Goal: Find specific page/section: Find specific page/section

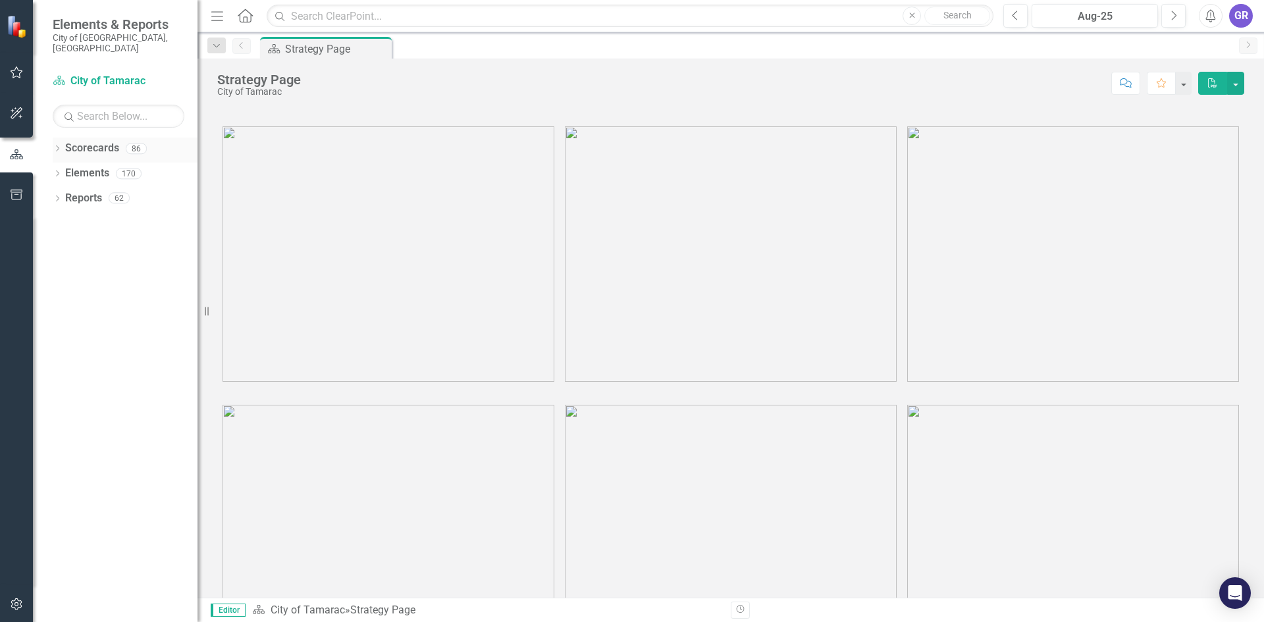
click at [58, 146] on icon "Dropdown" at bounding box center [57, 149] width 9 height 7
click at [67, 170] on icon at bounding box center [64, 173] width 3 height 7
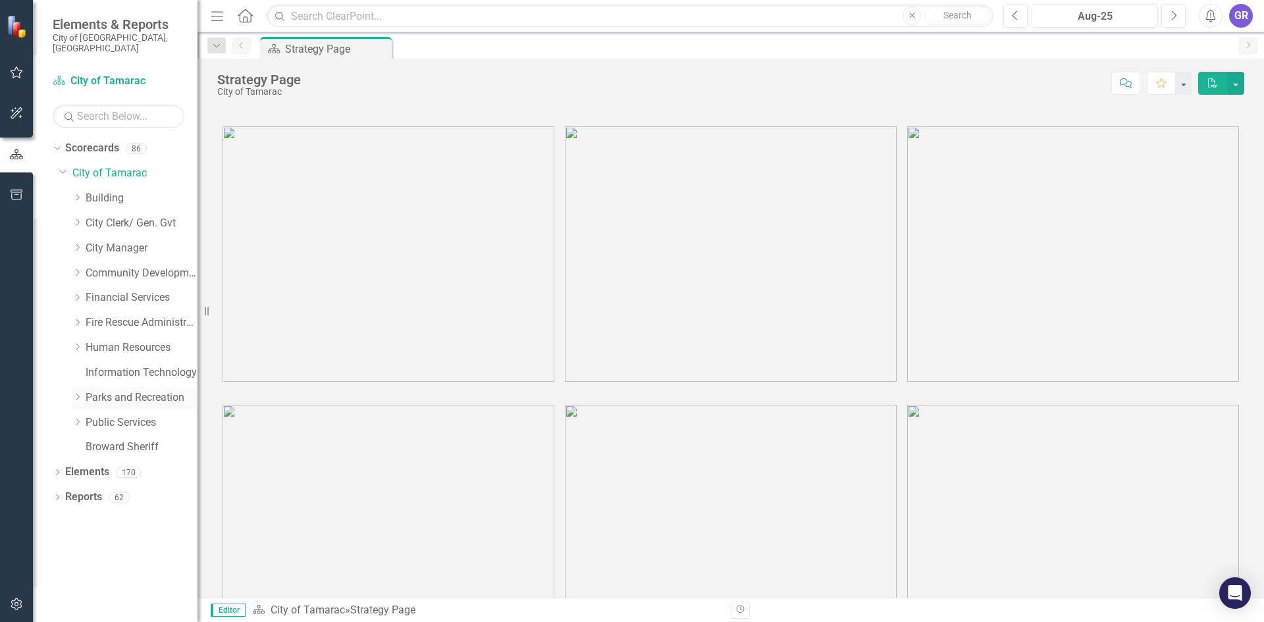
click at [76, 393] on icon "Dropdown" at bounding box center [77, 397] width 10 height 8
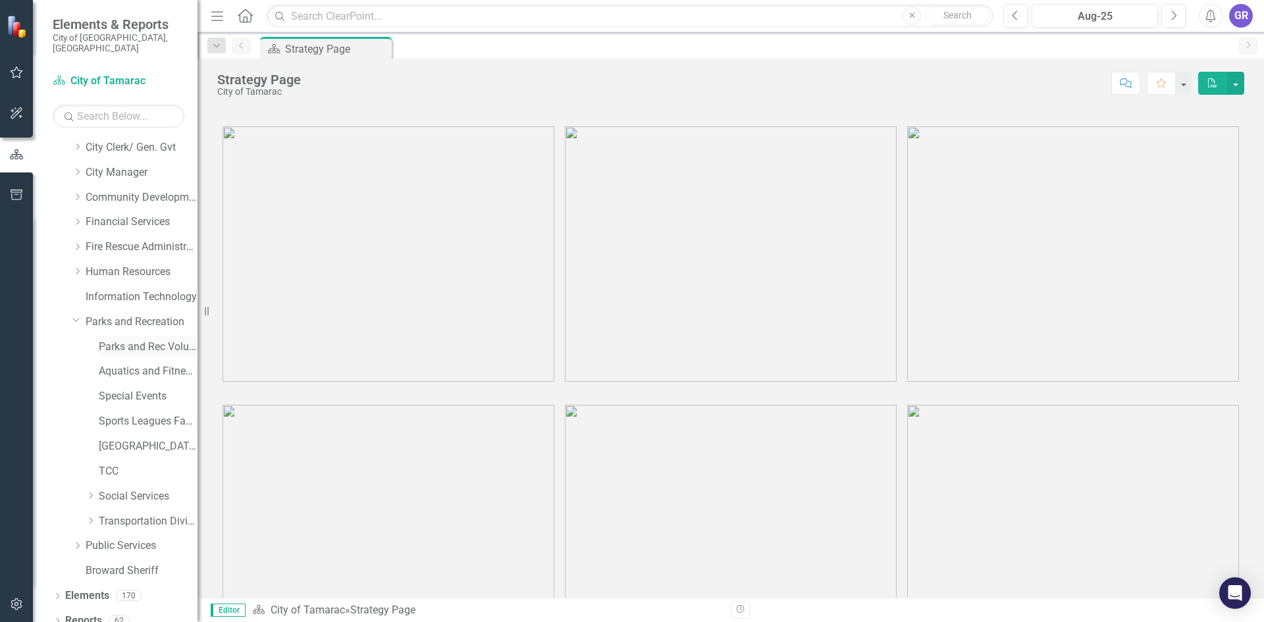
scroll to position [78, 0]
click at [55, 617] on icon "Dropdown" at bounding box center [57, 620] width 9 height 7
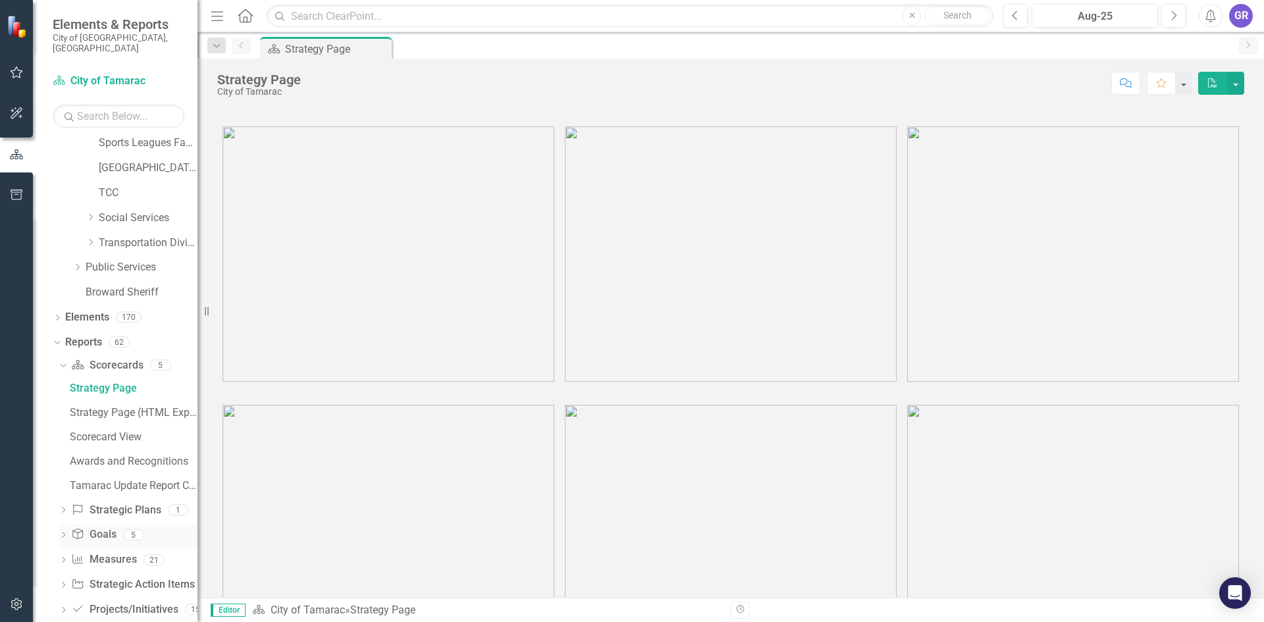
scroll to position [365, 0]
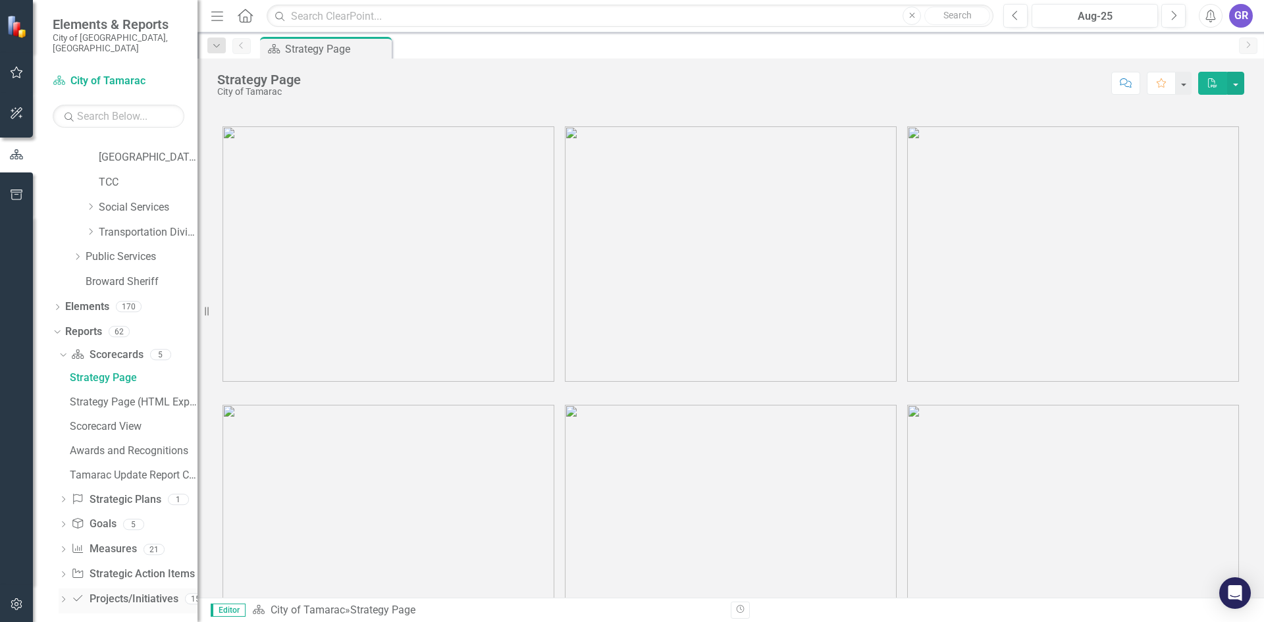
click at [65, 597] on icon at bounding box center [63, 600] width 3 height 6
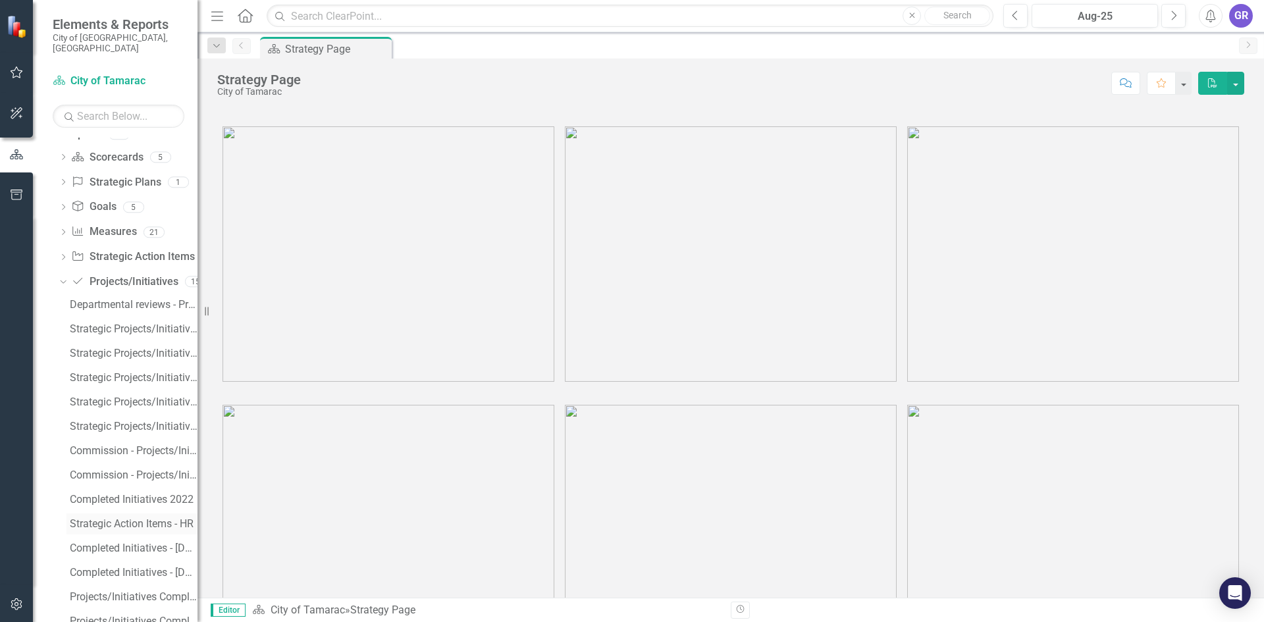
scroll to position [608, 0]
click at [65, 230] on icon "Dropdown" at bounding box center [61, 234] width 7 height 9
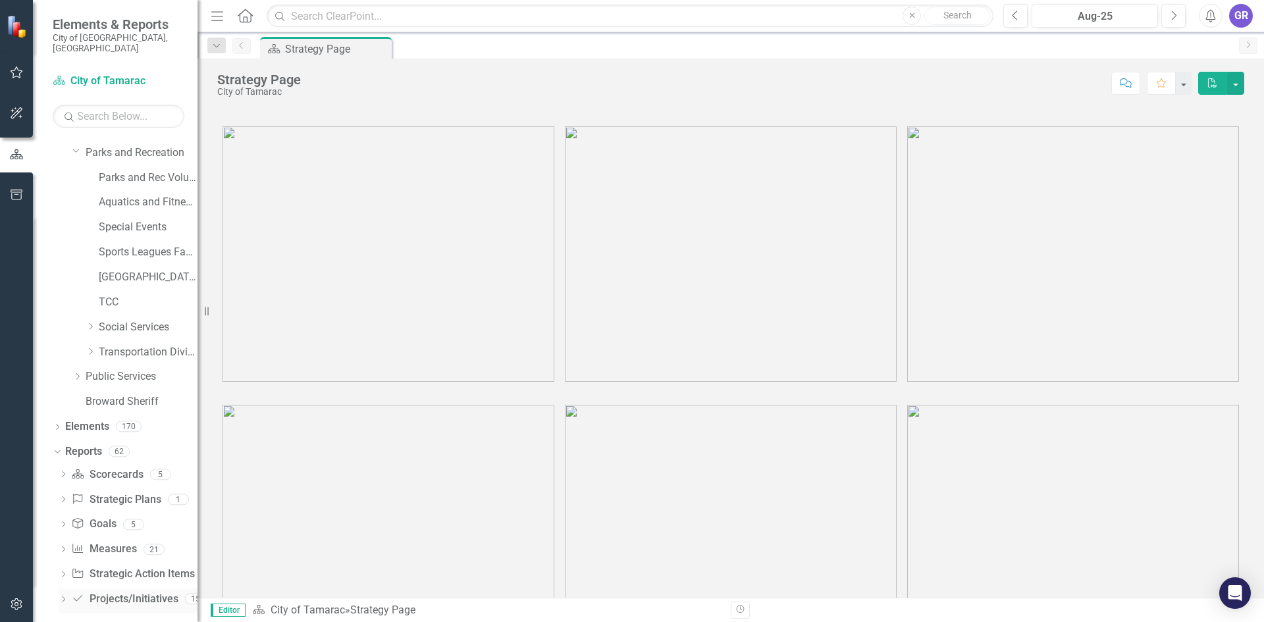
click at [65, 597] on icon "Dropdown" at bounding box center [63, 600] width 9 height 7
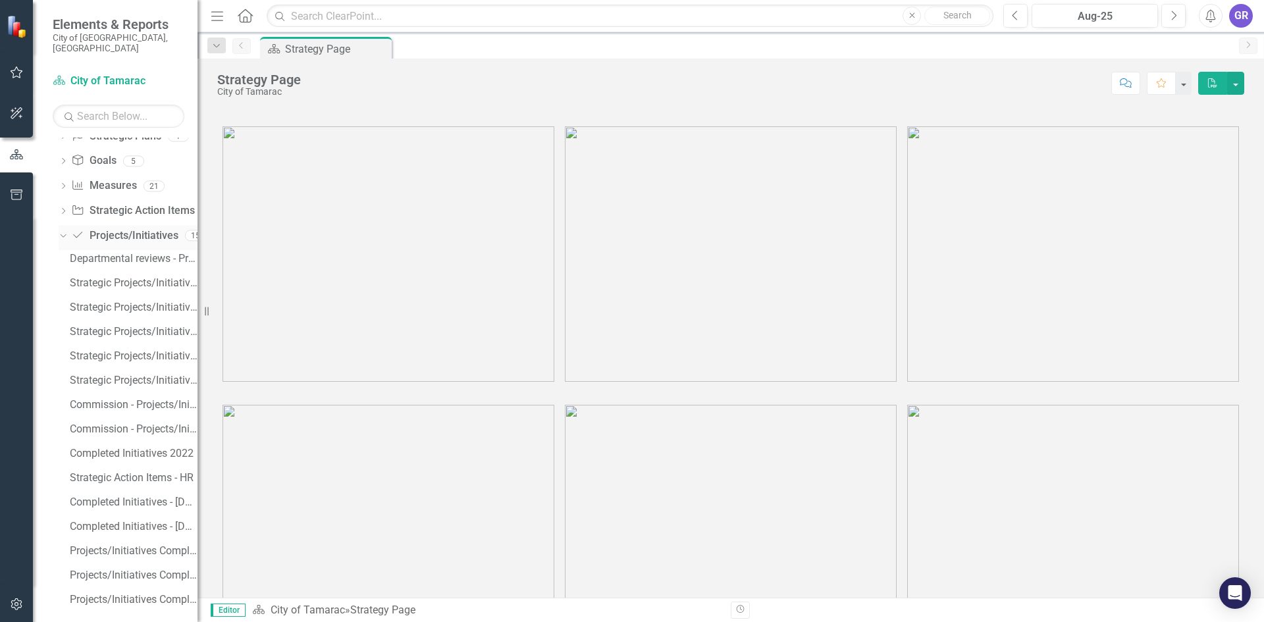
click at [65, 230] on icon "Dropdown" at bounding box center [61, 234] width 7 height 9
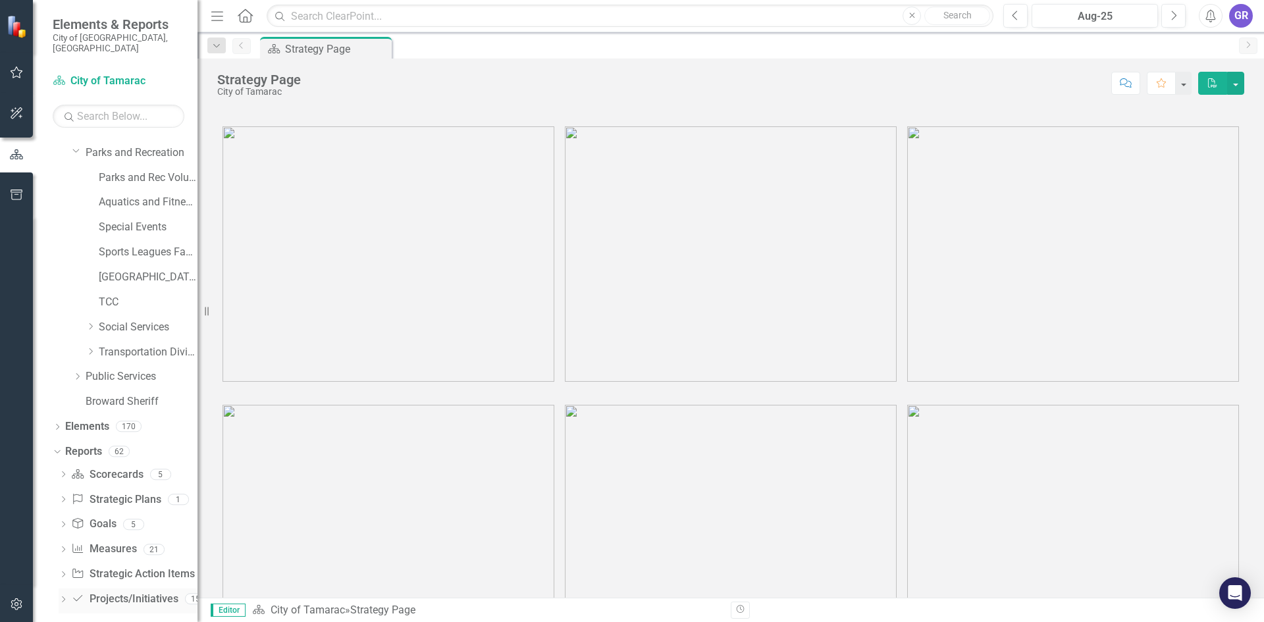
click at [66, 595] on div "Dropdown" at bounding box center [63, 600] width 9 height 11
